Goal: Task Accomplishment & Management: Complete application form

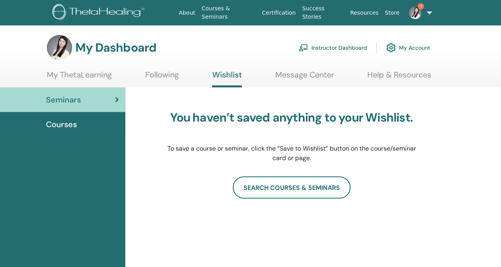
click at [353, 48] on link "Instructor Dashboard" at bounding box center [333, 47] width 68 height 17
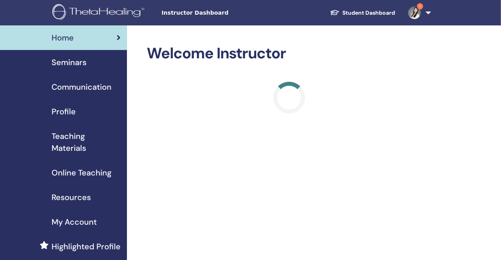
click at [417, 6] on img at bounding box center [414, 12] width 13 height 13
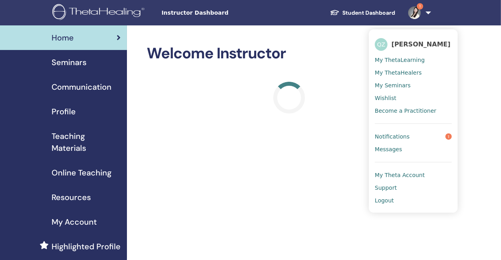
click at [420, 136] on link "Notifications 1" at bounding box center [413, 136] width 77 height 13
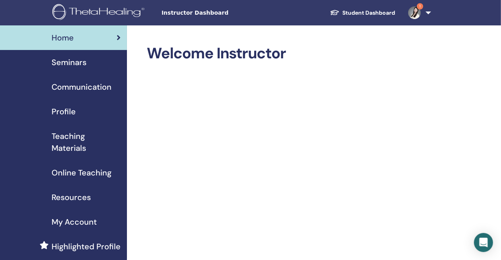
click at [65, 60] on span "Seminars" at bounding box center [69, 62] width 35 height 12
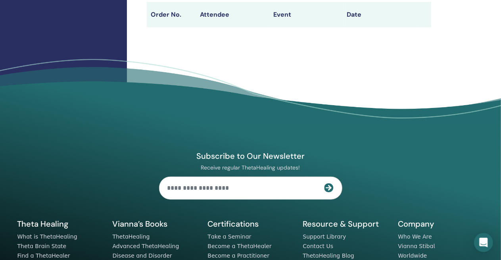
scroll to position [119, 0]
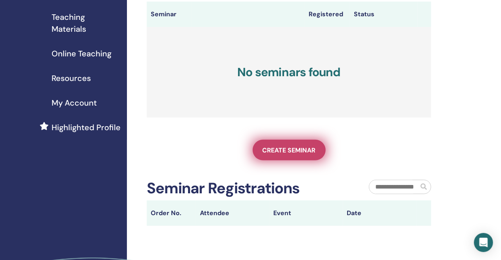
click at [291, 154] on span "Create seminar" at bounding box center [289, 150] width 53 height 8
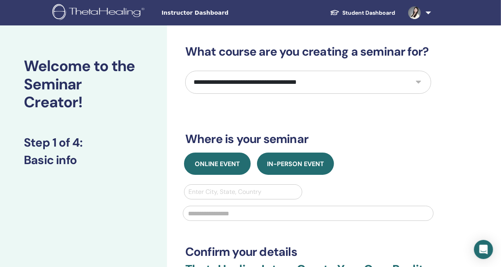
click at [206, 161] on span "Online Event" at bounding box center [217, 163] width 45 height 8
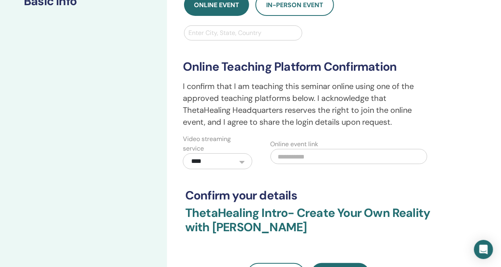
scroll to position [79, 0]
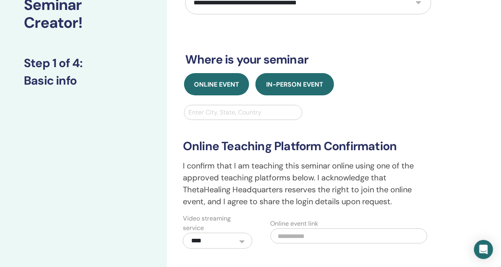
click at [296, 82] on span "In-Person Event" at bounding box center [294, 84] width 57 height 8
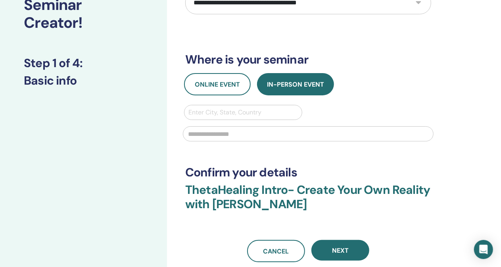
click at [242, 113] on div at bounding box center [242, 112] width 109 height 11
click at [245, 110] on div at bounding box center [242, 112] width 109 height 11
type input "********"
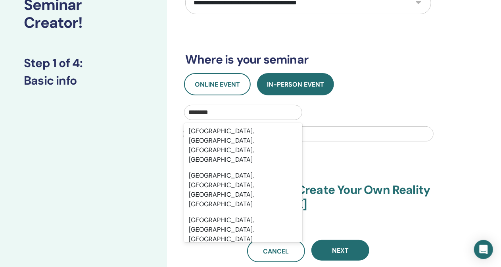
scroll to position [0, 0]
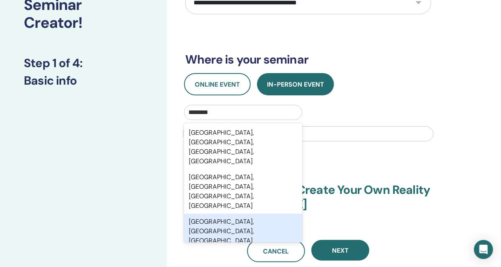
click at [264, 213] on div "Shanghai Pudong International Airport, Shanghai, CHN" at bounding box center [243, 230] width 118 height 35
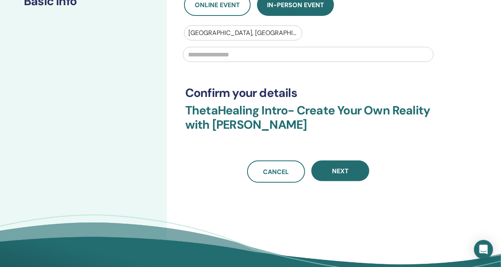
scroll to position [198, 0]
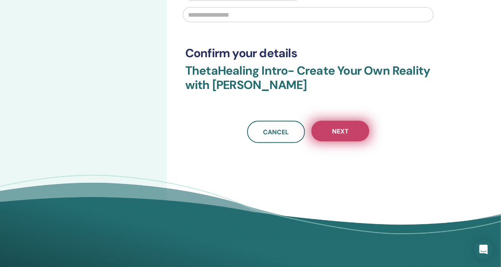
click at [345, 133] on span "Next" at bounding box center [340, 131] width 17 height 8
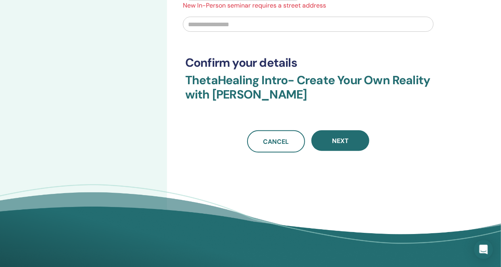
scroll to position [119, 0]
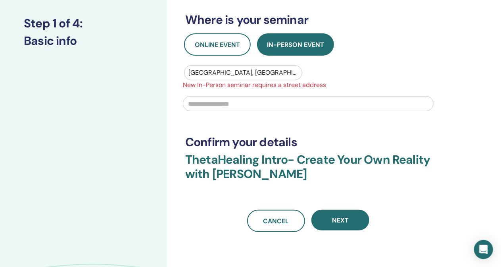
click at [270, 102] on input "text" at bounding box center [308, 103] width 251 height 15
click at [267, 72] on div at bounding box center [242, 72] width 109 height 11
click at [346, 98] on input "text" at bounding box center [308, 103] width 251 height 15
click at [301, 106] on input "text" at bounding box center [308, 103] width 251 height 15
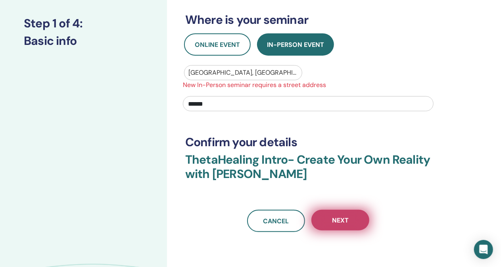
type input "******"
click at [346, 214] on button "Next" at bounding box center [340, 219] width 58 height 21
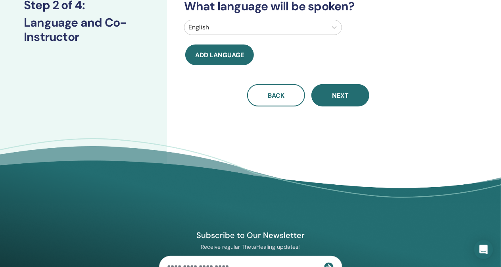
scroll to position [40, 0]
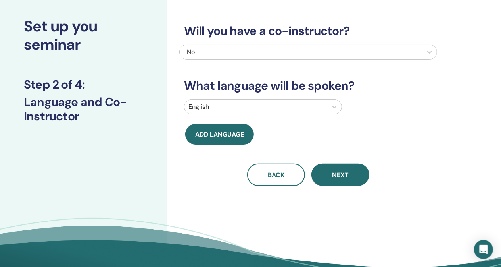
click at [295, 108] on div at bounding box center [255, 106] width 135 height 11
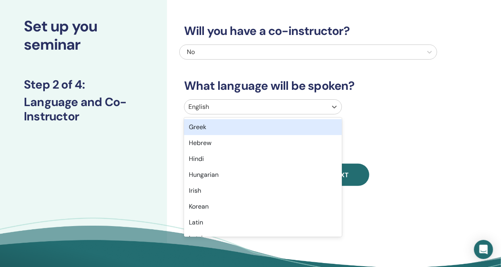
scroll to position [397, 0]
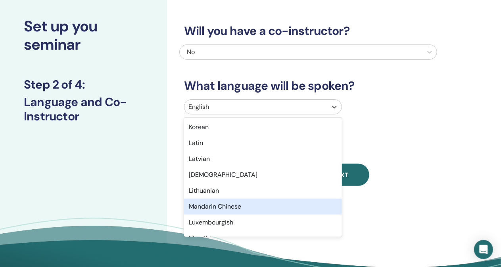
click at [236, 206] on div "Mandarin Chinese" at bounding box center [263, 206] width 158 height 16
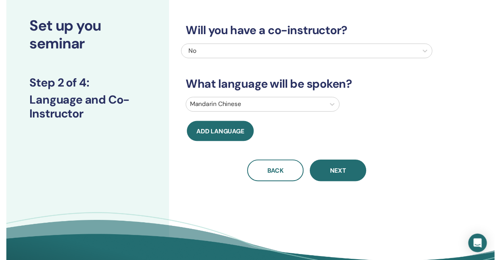
scroll to position [0, 0]
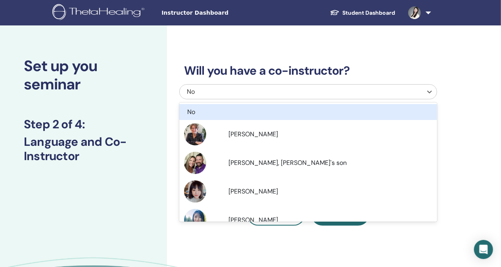
click at [273, 94] on div "No" at bounding box center [283, 92] width 192 height 10
click at [274, 92] on div "No" at bounding box center [283, 92] width 192 height 10
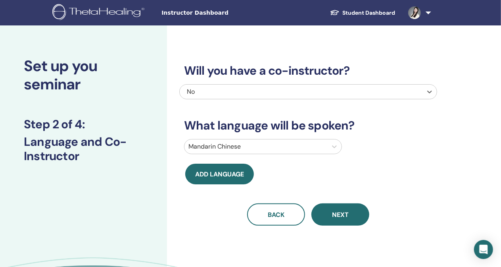
drag, startPoint x: 331, startPoint y: 217, endPoint x: 332, endPoint y: 213, distance: 4.3
click at [331, 217] on button "Next" at bounding box center [340, 214] width 58 height 22
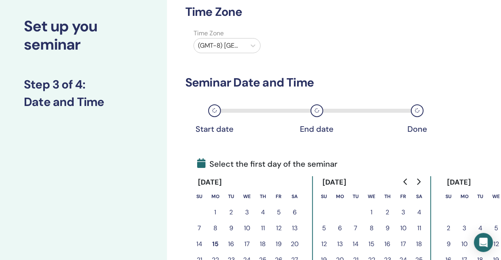
scroll to position [119, 0]
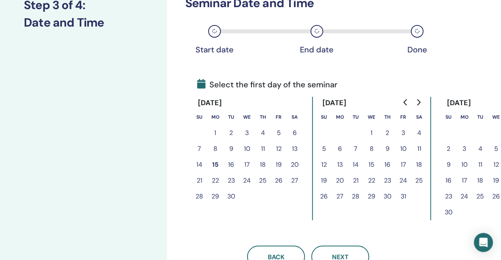
click at [248, 165] on button "17" at bounding box center [247, 165] width 16 height 16
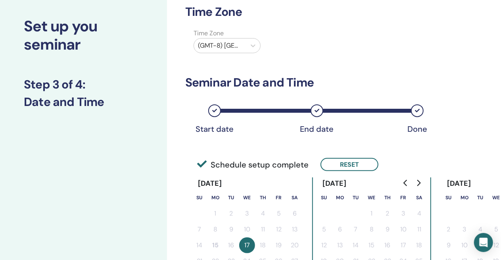
scroll to position [159, 0]
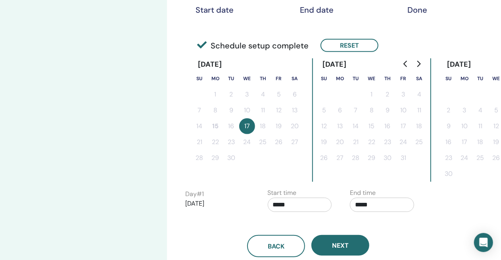
click at [248, 121] on button "17" at bounding box center [247, 126] width 16 height 16
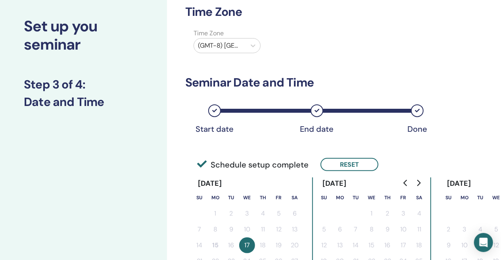
scroll to position [0, 0]
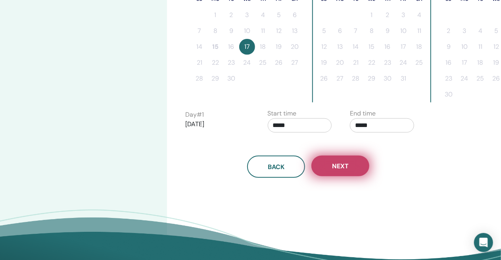
click at [347, 163] on span "Next" at bounding box center [340, 166] width 17 height 8
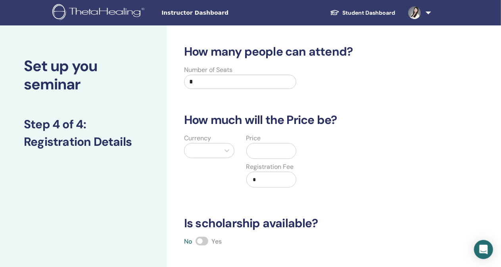
drag, startPoint x: 248, startPoint y: 85, endPoint x: 169, endPoint y: 81, distance: 79.1
click at [169, 81] on div "How many people can attend? Number of Seats * How much will the Price be? Curre…" at bounding box center [334, 248] width 334 height 447
type input "*"
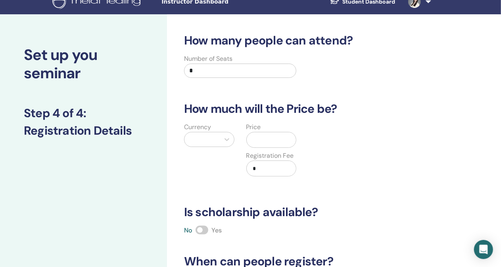
click at [205, 147] on div at bounding box center [209, 139] width 50 height 15
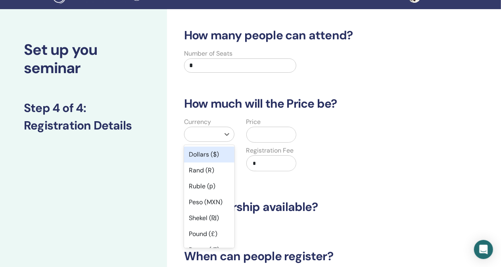
click at [214, 157] on div "Dollars ($)" at bounding box center [209, 154] width 50 height 16
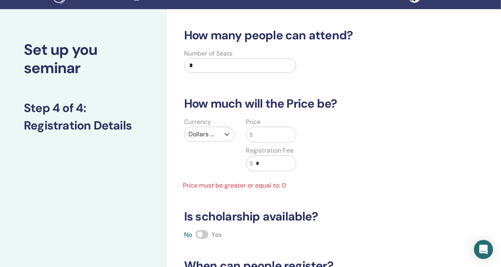
click at [266, 135] on input "text" at bounding box center [274, 134] width 43 height 15
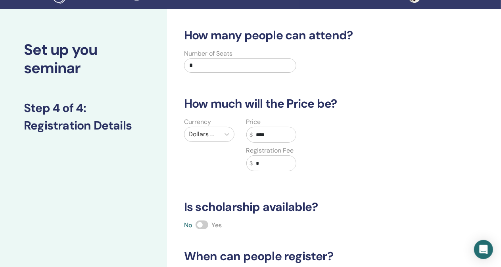
type input "****"
click at [302, 165] on div "Currency Dollars ($) Price $ **** Registration Fee $ *" at bounding box center [302, 148] width 258 height 63
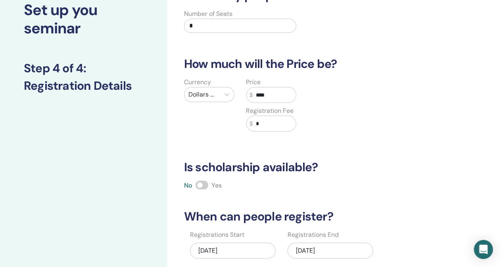
scroll to position [135, 0]
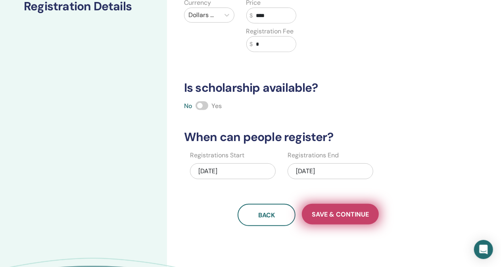
click at [352, 215] on span "Save & Continue" at bounding box center [340, 214] width 57 height 8
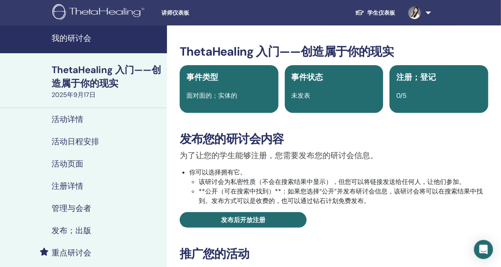
click at [74, 36] on font "我的研讨会" at bounding box center [72, 38] width 40 height 10
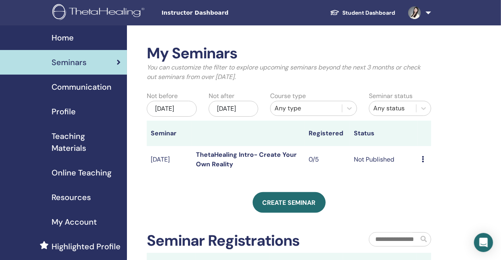
click at [424, 9] on span at bounding box center [414, 12] width 19 height 6
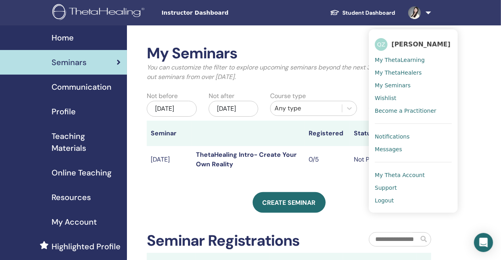
click at [339, 186] on div "My Seminars You can customize the filter to explore upcoming seminars beyond th…" at bounding box center [289, 161] width 284 height 234
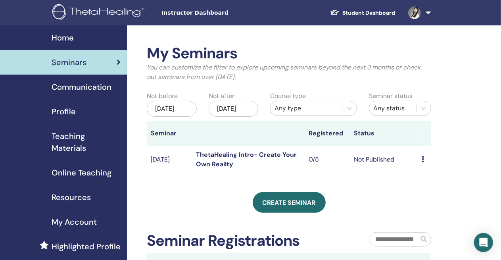
click at [421, 165] on td "Preview Edit Attendees Cancel" at bounding box center [424, 159] width 13 height 27
click at [423, 162] on icon at bounding box center [423, 159] width 2 height 6
click at [253, 173] on td "ThetaHealing Intro- Create Your Own Reality" at bounding box center [248, 159] width 113 height 27
click at [340, 106] on div "Any type" at bounding box center [306, 108] width 71 height 13
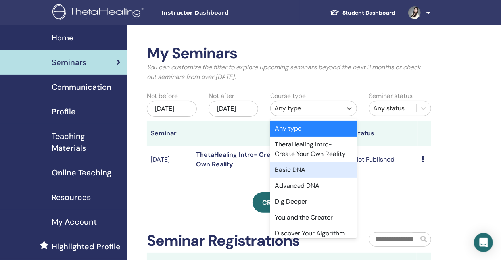
click at [317, 170] on div "Basic DNA" at bounding box center [313, 170] width 87 height 16
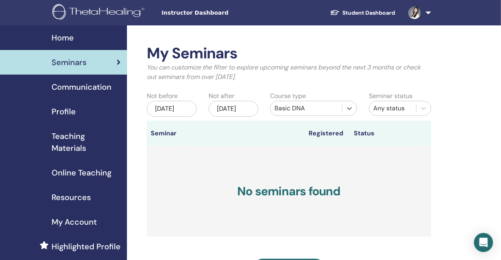
scroll to position [79, 0]
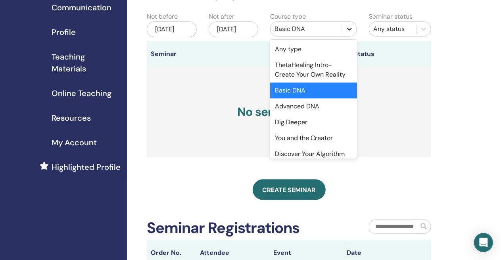
click at [345, 22] on div at bounding box center [349, 29] width 14 height 14
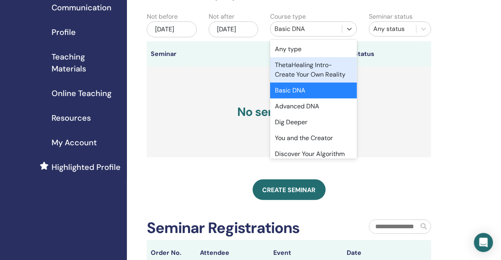
scroll to position [5, 0]
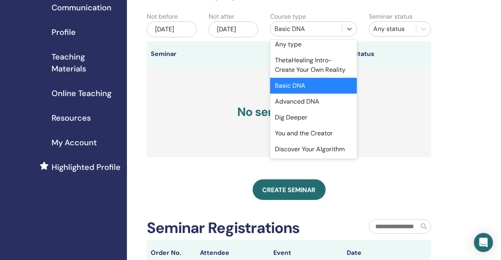
click at [329, 86] on div "Basic DNA" at bounding box center [313, 86] width 87 height 16
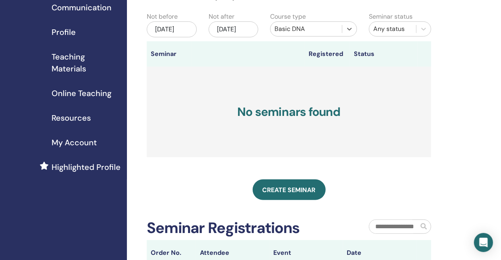
click at [412, 32] on div "Any status" at bounding box center [392, 29] width 39 height 10
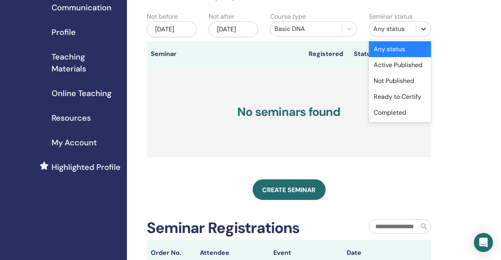
click at [418, 27] on div at bounding box center [424, 29] width 14 height 14
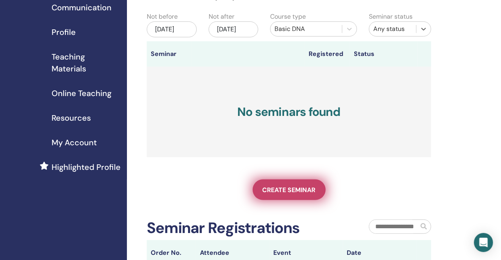
click at [303, 192] on span "Create seminar" at bounding box center [289, 190] width 53 height 8
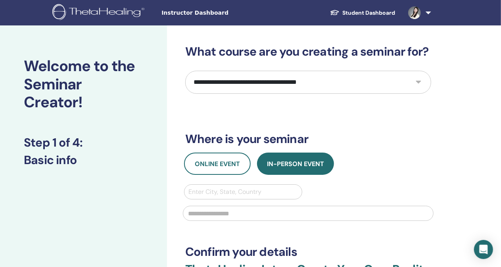
click at [332, 79] on select "**********" at bounding box center [308, 82] width 246 height 23
select select "*"
click at [185, 71] on select "**********" at bounding box center [308, 82] width 246 height 23
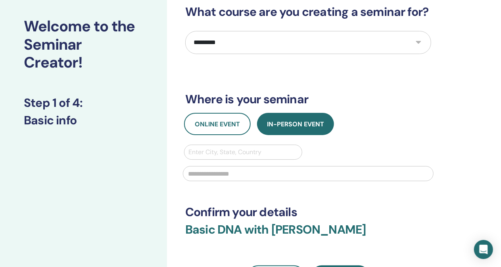
click at [261, 153] on div at bounding box center [242, 151] width 109 height 11
click at [259, 150] on div at bounding box center [242, 151] width 109 height 11
type input "********"
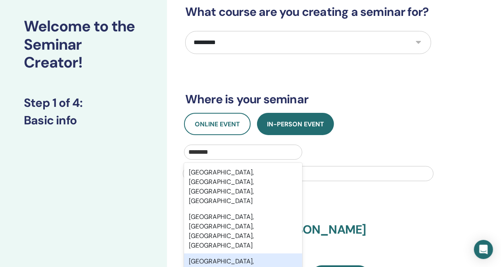
click at [267, 253] on div "[GEOGRAPHIC_DATA], [GEOGRAPHIC_DATA], [GEOGRAPHIC_DATA]" at bounding box center [243, 270] width 118 height 35
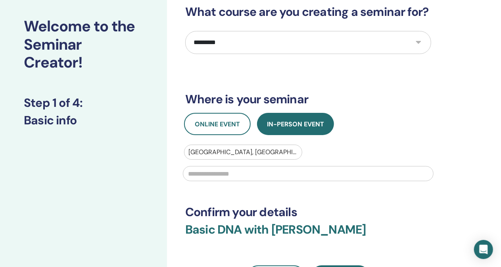
scroll to position [79, 0]
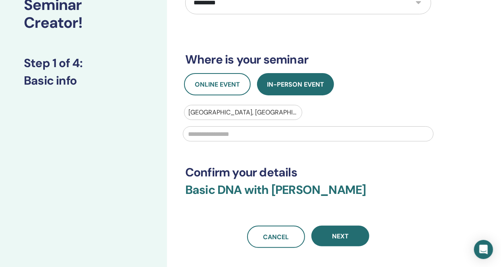
click at [269, 140] on input "text" at bounding box center [308, 133] width 251 height 15
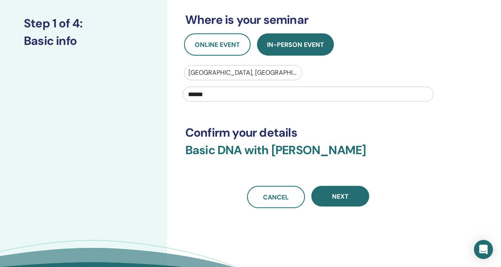
scroll to position [159, 0]
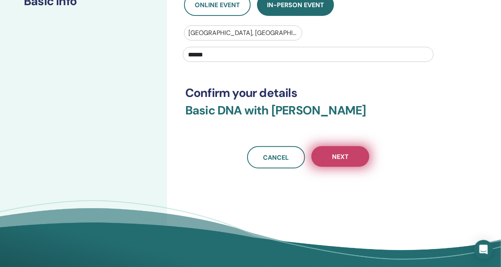
type input "******"
click at [350, 152] on button "Next" at bounding box center [340, 156] width 58 height 21
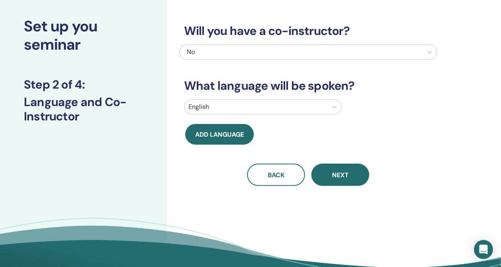
scroll to position [0, 0]
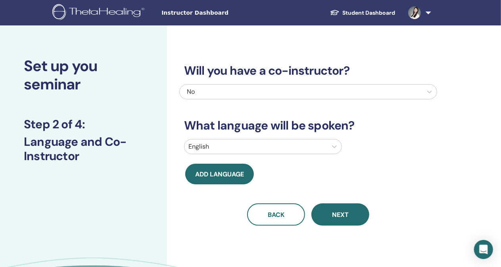
click at [211, 146] on div "English" at bounding box center [263, 146] width 158 height 15
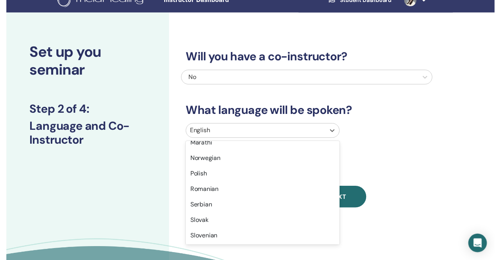
scroll to position [476, 0]
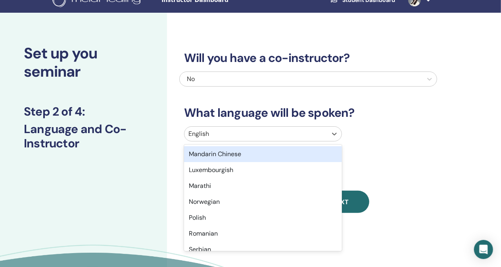
click at [248, 154] on div "Mandarin Chinese" at bounding box center [263, 154] width 158 height 16
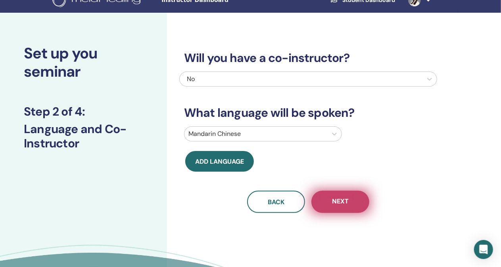
click at [341, 202] on span "Next" at bounding box center [340, 202] width 17 height 10
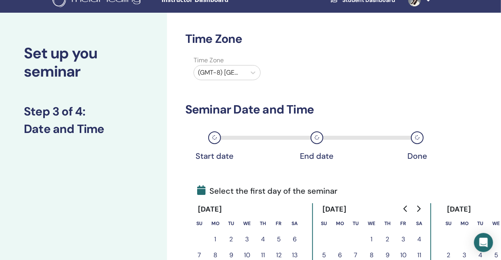
scroll to position [92, 0]
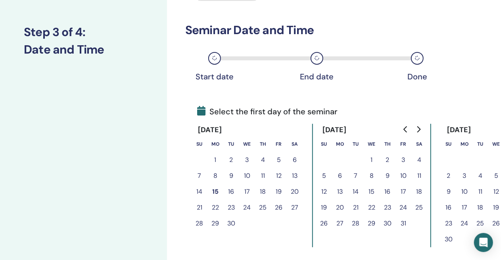
click at [248, 191] on button "17" at bounding box center [247, 192] width 16 height 16
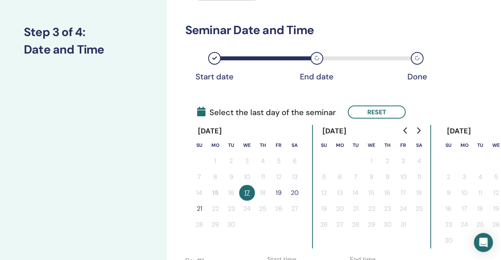
click at [247, 193] on button "17" at bounding box center [247, 193] width 16 height 16
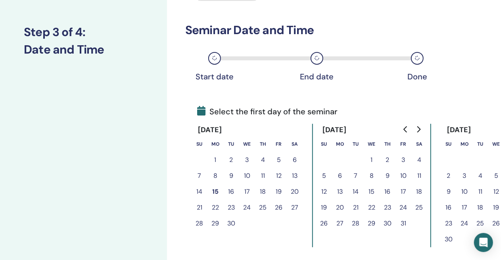
click at [213, 190] on button "15" at bounding box center [215, 192] width 16 height 16
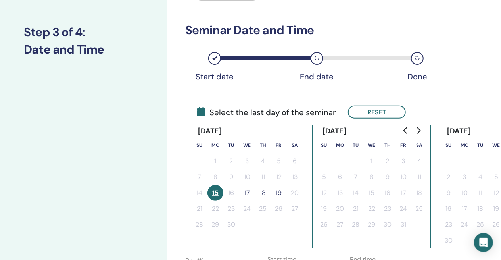
click at [250, 194] on button "17" at bounding box center [247, 193] width 16 height 16
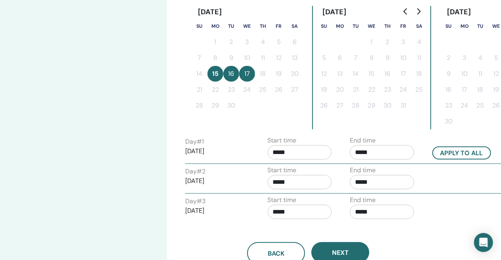
scroll to position [251, 0]
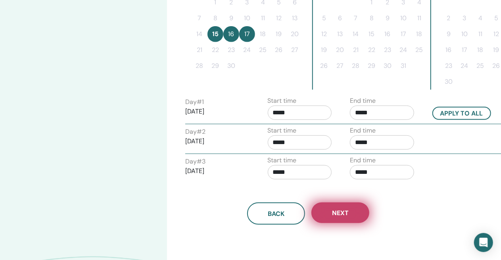
click at [354, 211] on button "Next" at bounding box center [340, 212] width 58 height 21
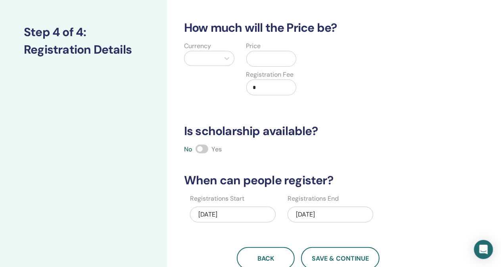
scroll to position [13, 0]
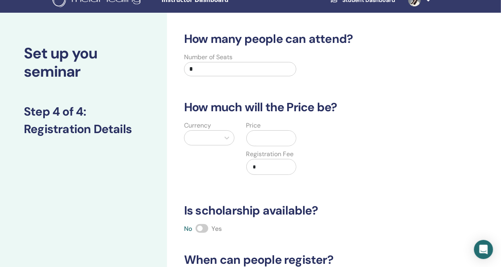
drag, startPoint x: 200, startPoint y: 68, endPoint x: 166, endPoint y: 69, distance: 33.7
click at [158, 67] on div "Set up you seminar Step 4 of 4 : Registration Details How many people can atten…" at bounding box center [250, 236] width 501 height 447
type input "*"
click at [280, 133] on input "text" at bounding box center [273, 138] width 46 height 15
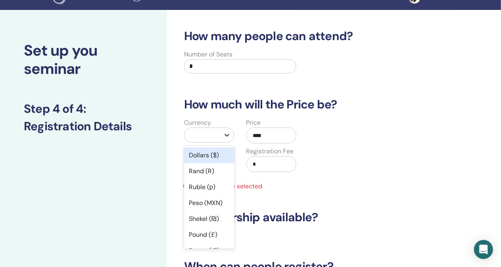
click at [223, 136] on icon at bounding box center [227, 135] width 8 height 8
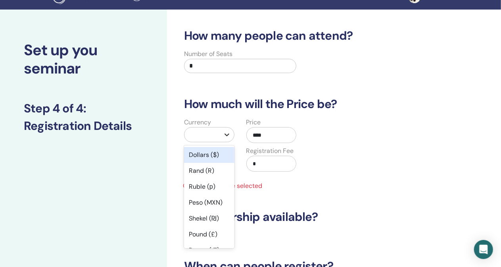
scroll to position [16, 0]
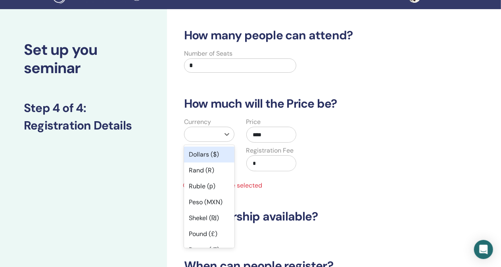
click at [219, 150] on div "Dollars ($)" at bounding box center [209, 154] width 50 height 16
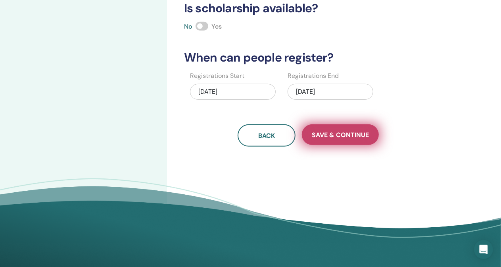
scroll to position [96, 0]
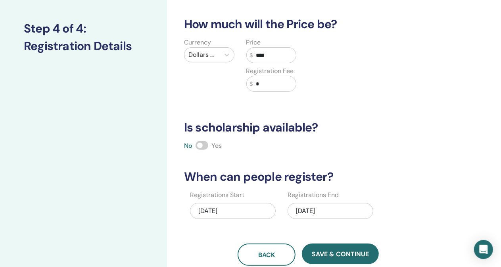
drag, startPoint x: 275, startPoint y: 57, endPoint x: 244, endPoint y: 54, distance: 31.5
click at [244, 54] on div "Price $ **** Registration Fee $ *" at bounding box center [271, 69] width 62 height 63
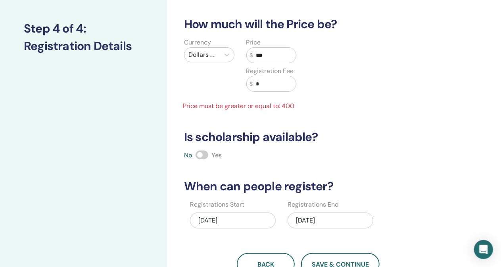
click at [261, 53] on input "***" at bounding box center [274, 55] width 43 height 15
click at [259, 53] on input "***" at bounding box center [274, 55] width 43 height 15
drag, startPoint x: 263, startPoint y: 54, endPoint x: 252, endPoint y: 54, distance: 11.9
click at [252, 54] on div "$ ***" at bounding box center [271, 55] width 50 height 16
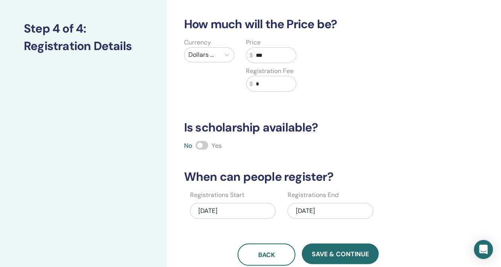
type input "***"
click at [333, 110] on div "How many people can attend? Number of Seats * How much will the Price be? Curre…" at bounding box center [308, 107] width 258 height 317
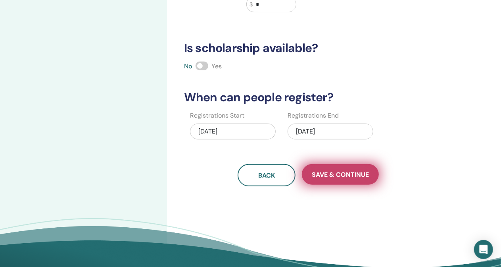
click at [336, 176] on span "Save & Continue" at bounding box center [340, 174] width 57 height 8
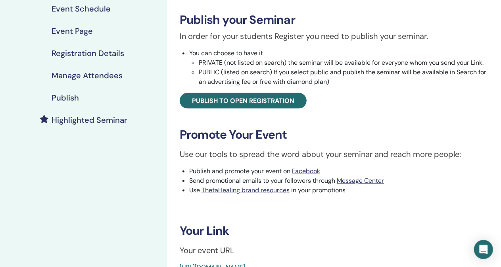
scroll to position [159, 0]
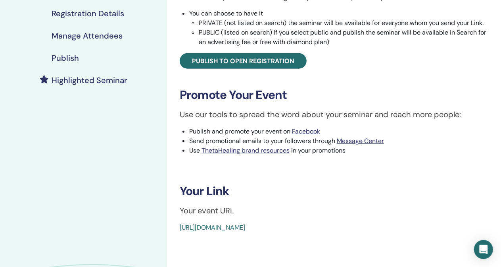
click at [245, 230] on link "[URL][DOMAIN_NAME]" at bounding box center [212, 227] width 65 height 8
